Goal: Task Accomplishment & Management: Manage account settings

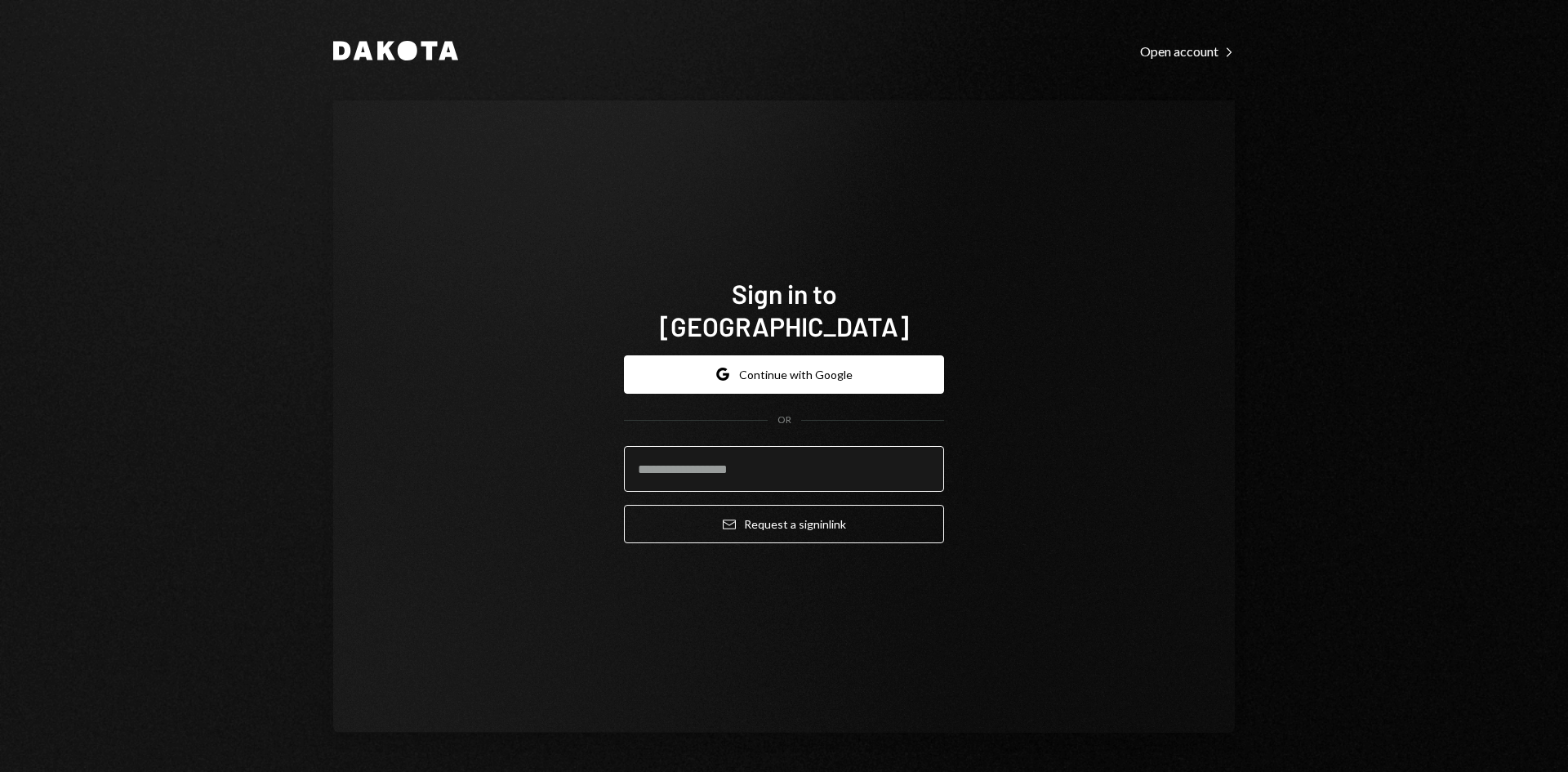
click at [724, 449] on input "email" at bounding box center [784, 469] width 320 height 46
type input "**********"
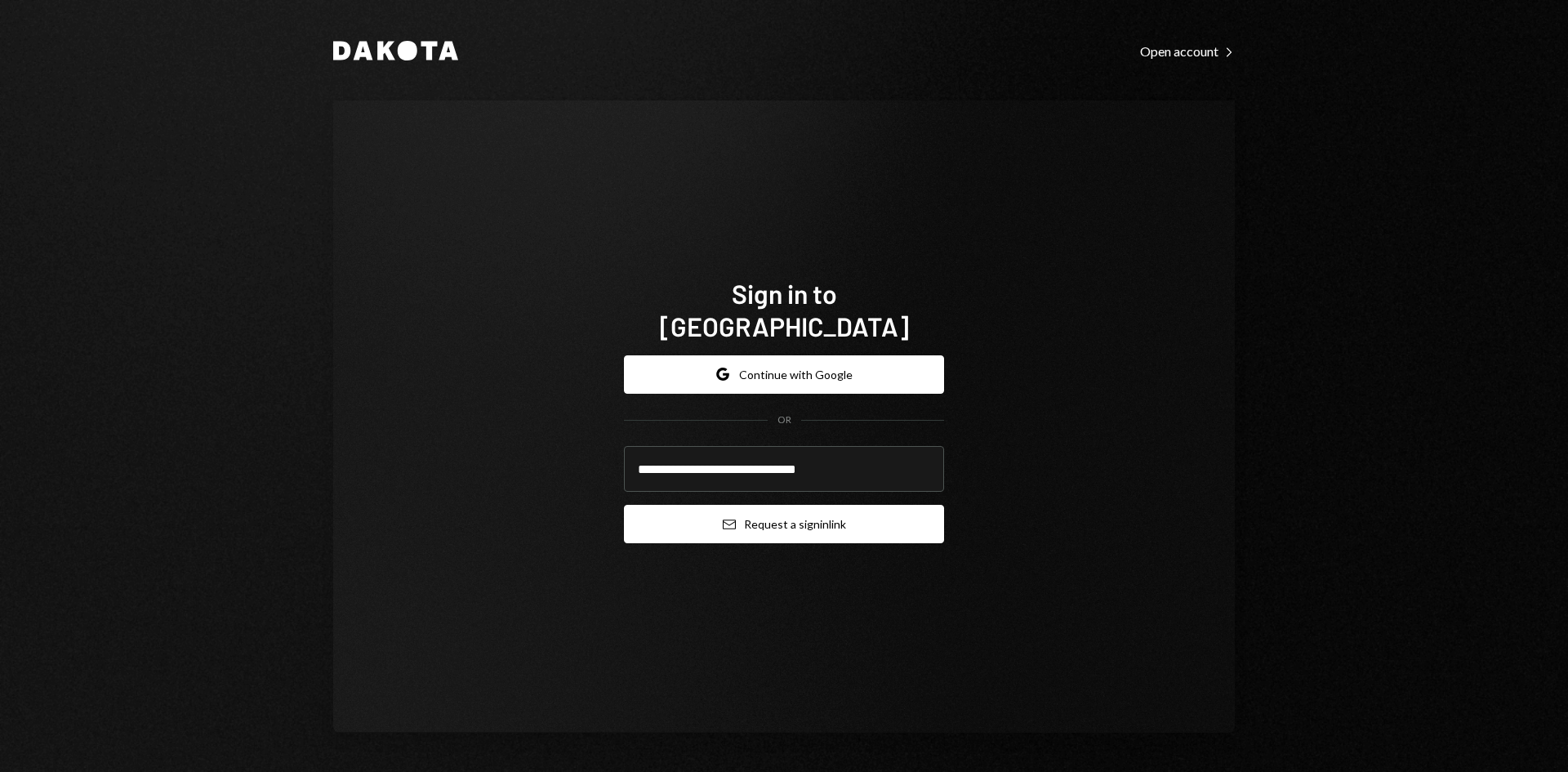
click at [763, 515] on button "Email Request a sign in link" at bounding box center [784, 524] width 320 height 39
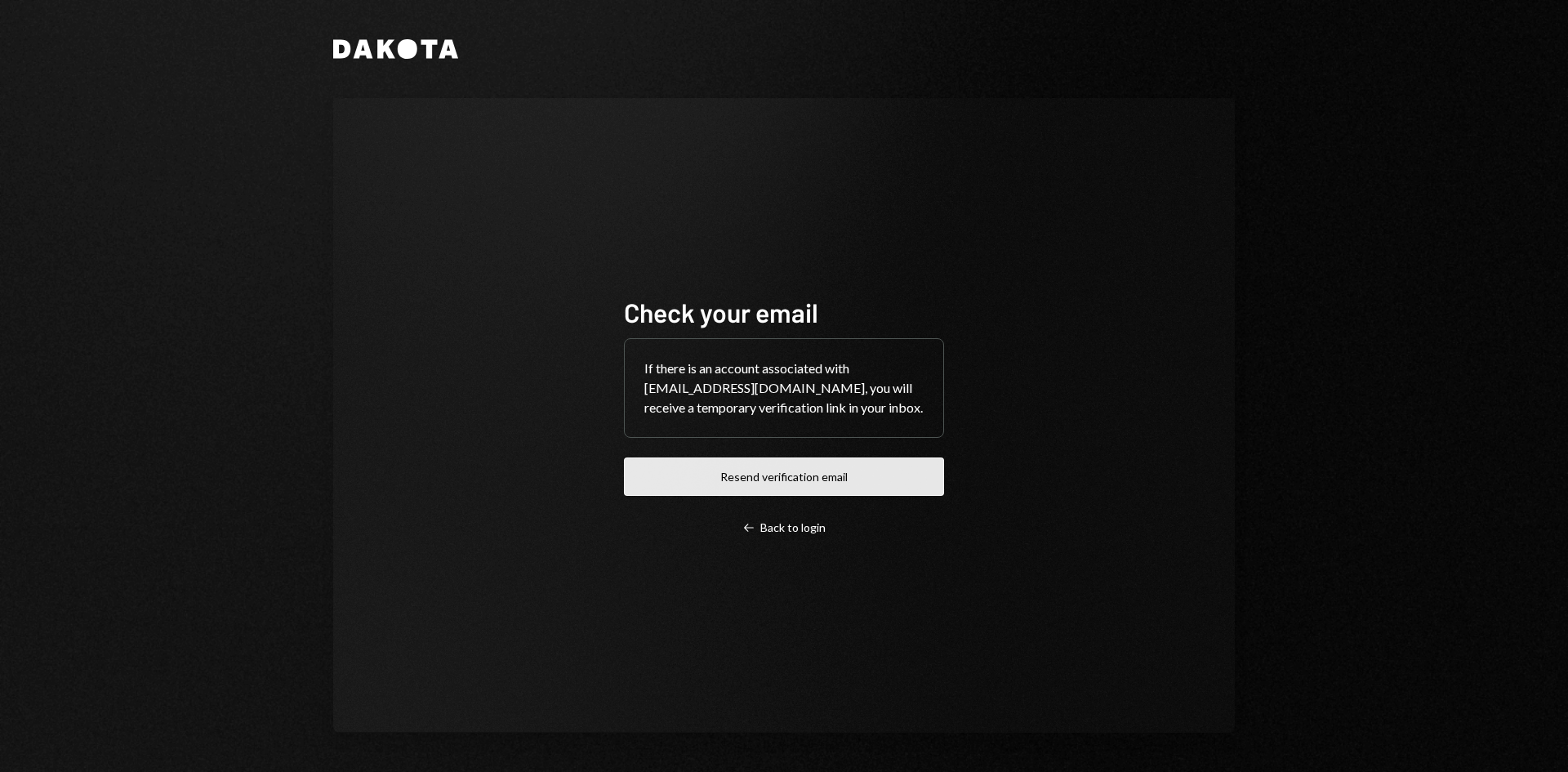
click at [783, 477] on button "Resend verification email" at bounding box center [784, 476] width 320 height 39
